Goal: Information Seeking & Learning: Learn about a topic

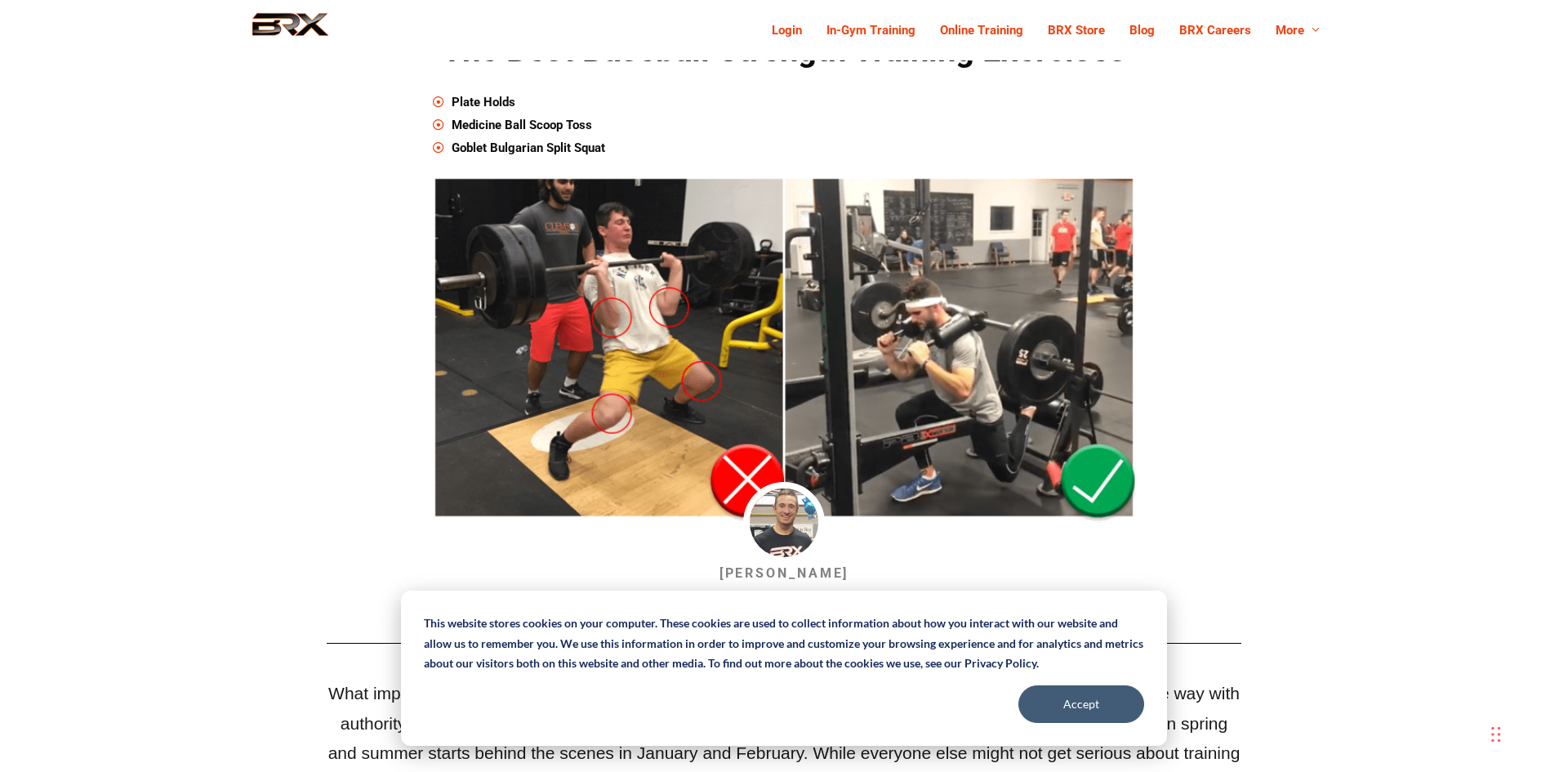
scroll to position [325, 0]
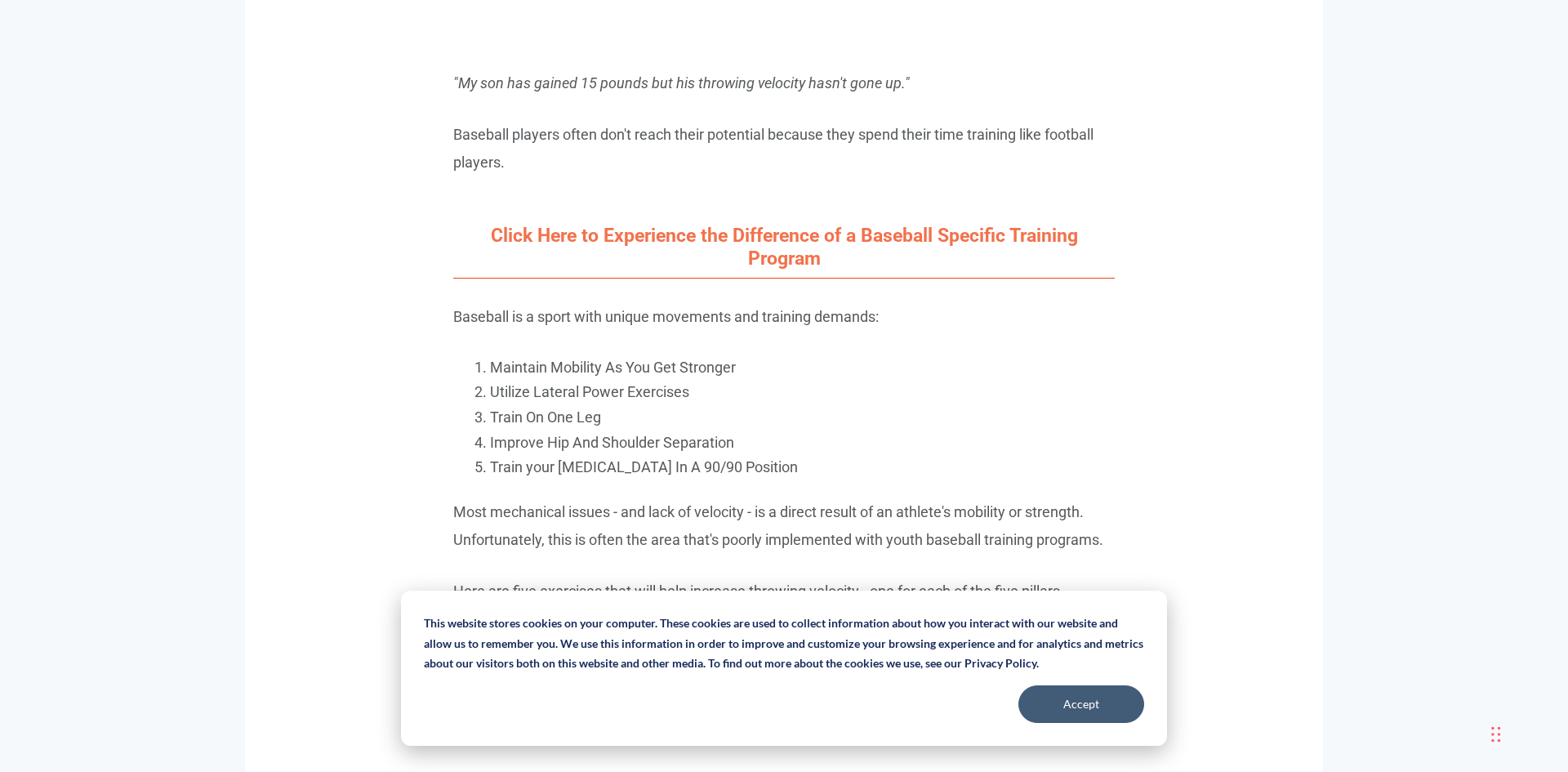
scroll to position [1431, 0]
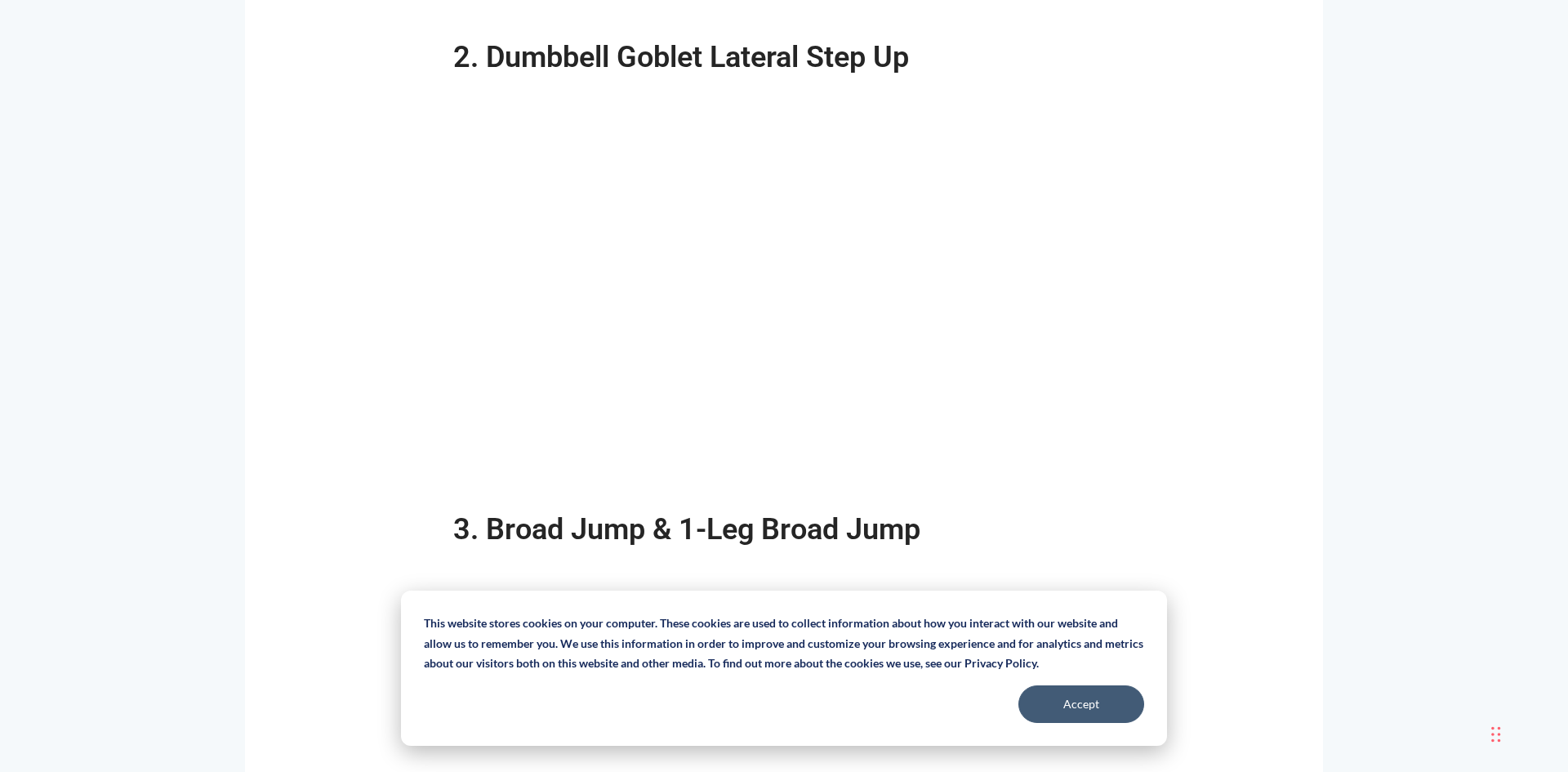
scroll to position [2292, 0]
